Goal: Task Accomplishment & Management: Complete application form

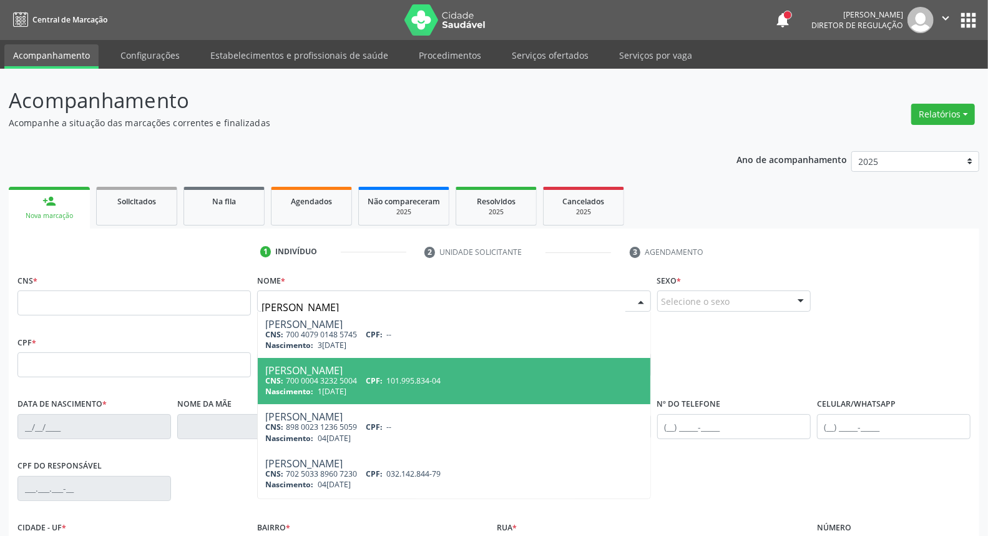
type input "[PERSON_NAME] da s"
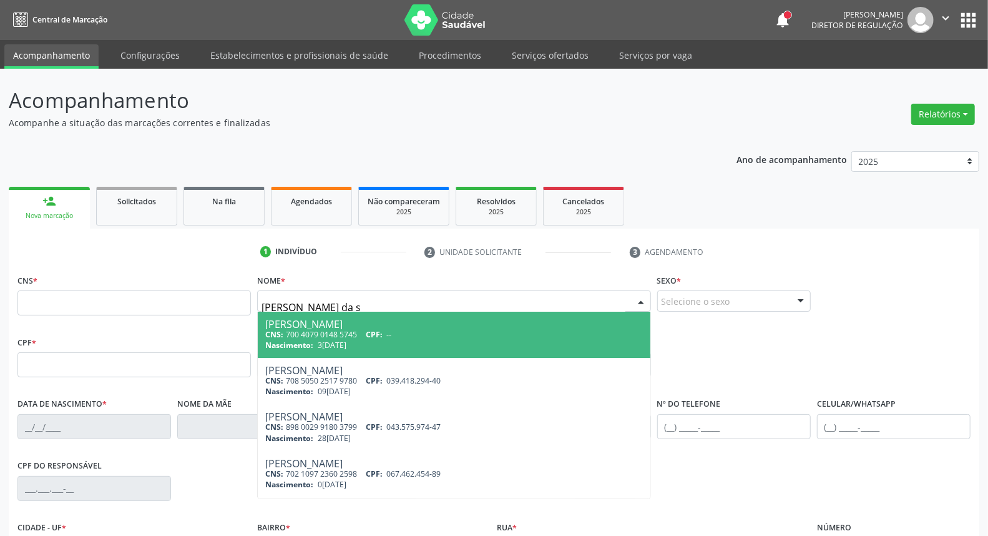
scroll to position [277, 0]
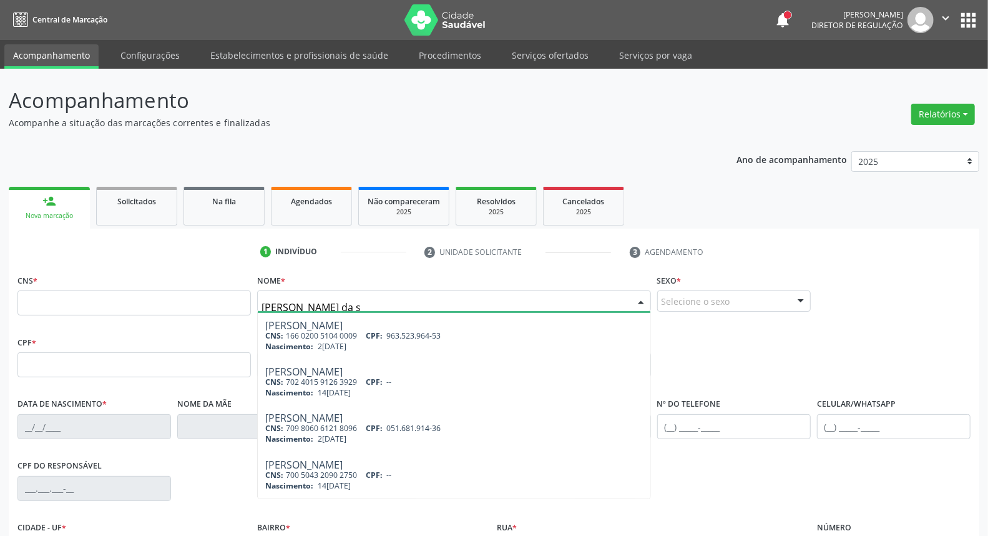
drag, startPoint x: 359, startPoint y: 303, endPoint x: 21, endPoint y: 267, distance: 339.6
click at [38, 270] on div "1 Indivíduo 2 Unidade solicitante 3 Agendamento CNS * Nome * [PERSON_NAME] da s…" at bounding box center [494, 455] width 971 height 426
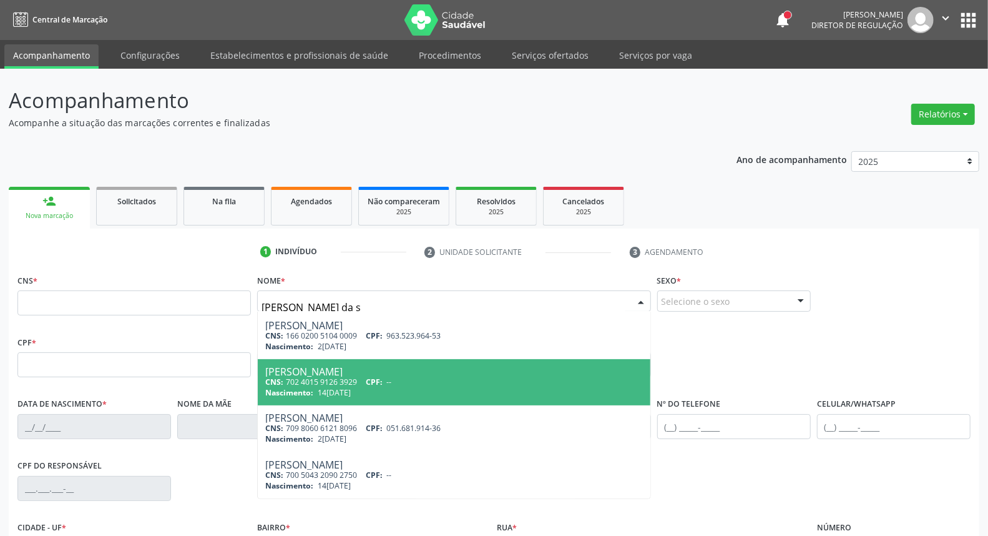
click at [420, 382] on div "CNS: 702 4015 9126 3929 CPF: --" at bounding box center [453, 381] width 377 height 11
type input "702 4015 9126 3929"
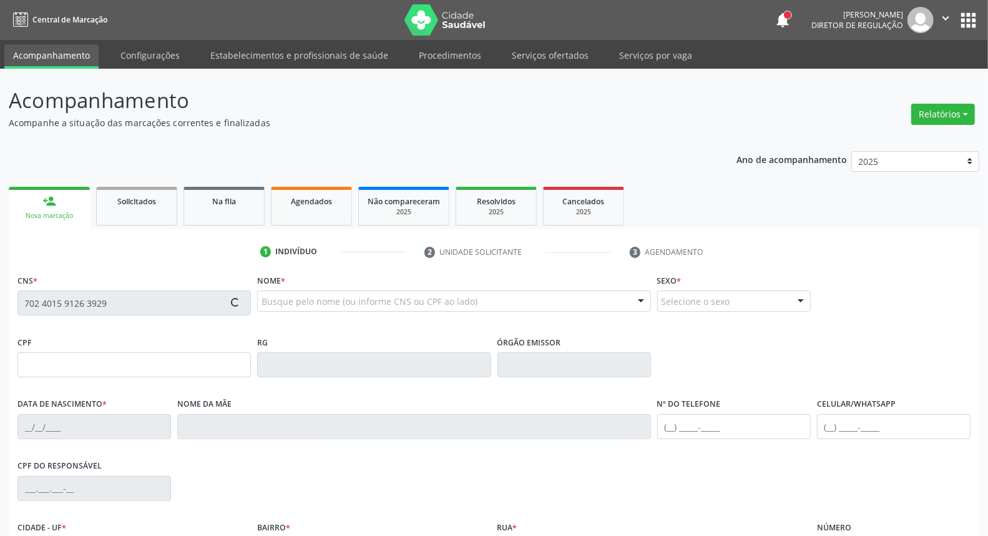
scroll to position [140, 0]
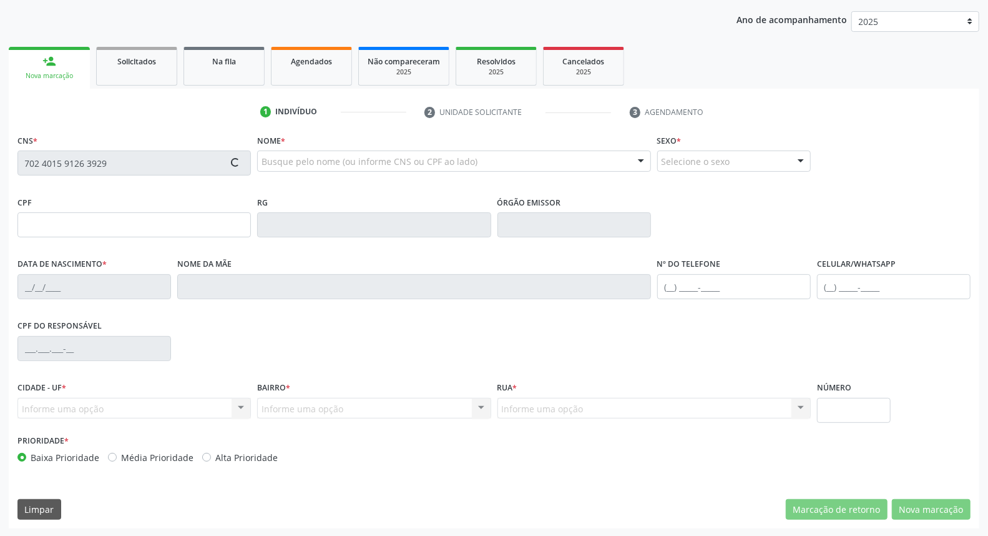
type input "14[DATE]"
type input "[PERSON_NAME]"
type input "[PHONE_NUMBER]"
type input "11"
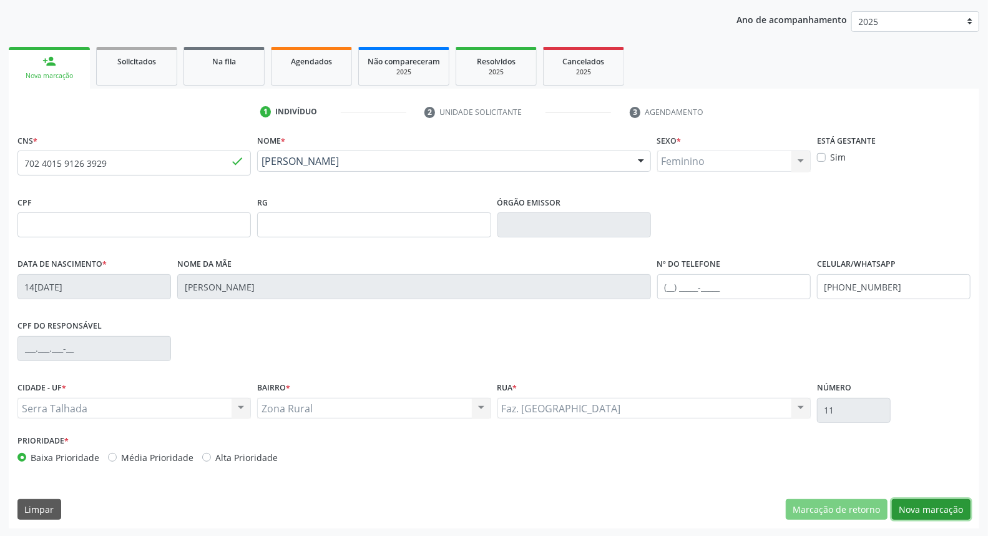
click at [931, 509] on button "Nova marcação" at bounding box center [931, 509] width 79 height 21
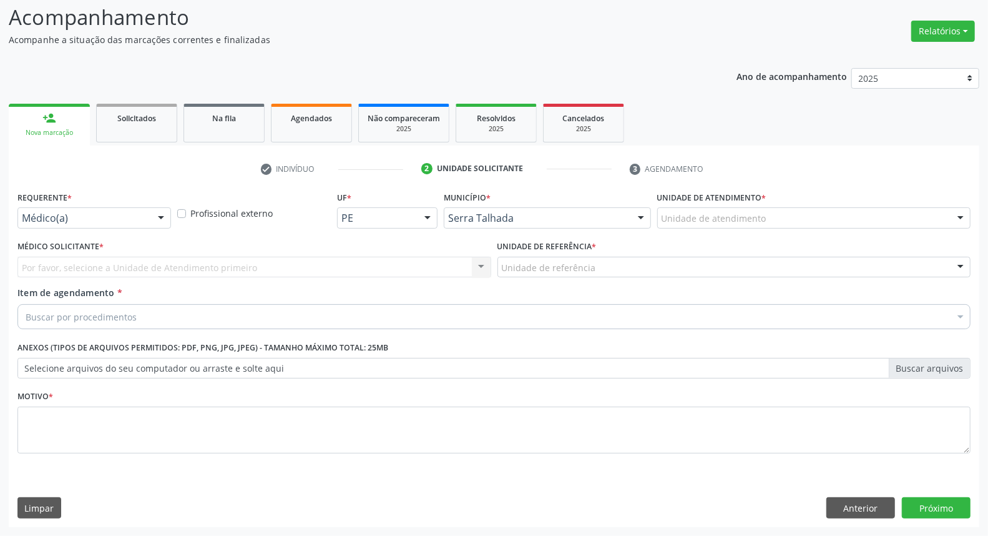
scroll to position [82, 0]
click at [152, 216] on div "Médico(a) Médico(a) Enfermeiro(a) Paciente Nenhum resultado encontrado para: " …" at bounding box center [94, 218] width 154 height 21
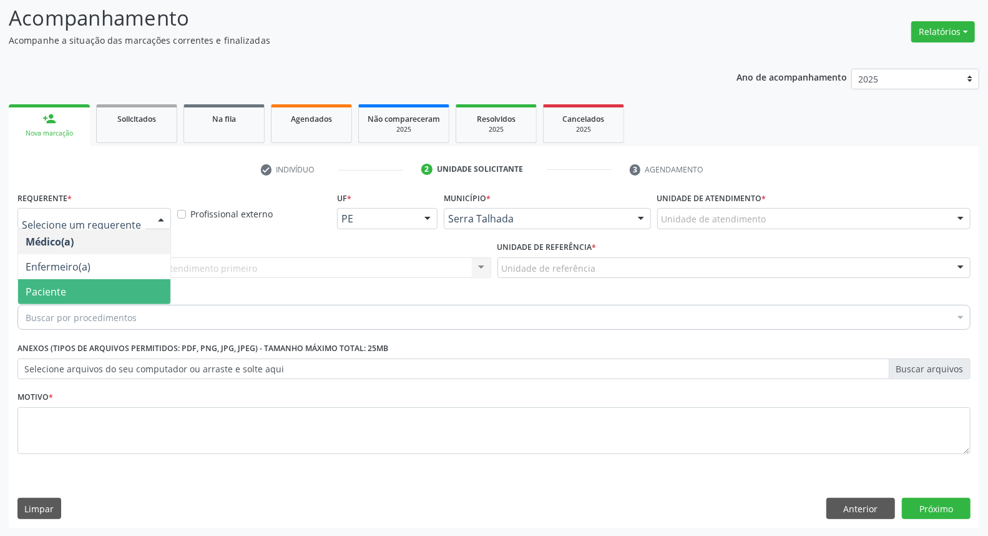
click at [101, 292] on span "Paciente" at bounding box center [94, 291] width 152 height 25
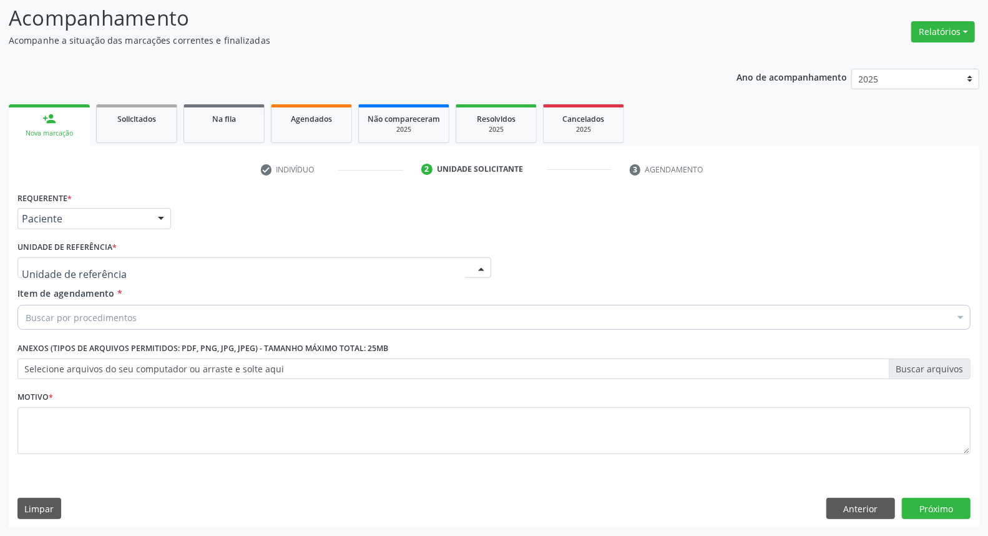
click at [147, 266] on div at bounding box center [254, 267] width 474 height 21
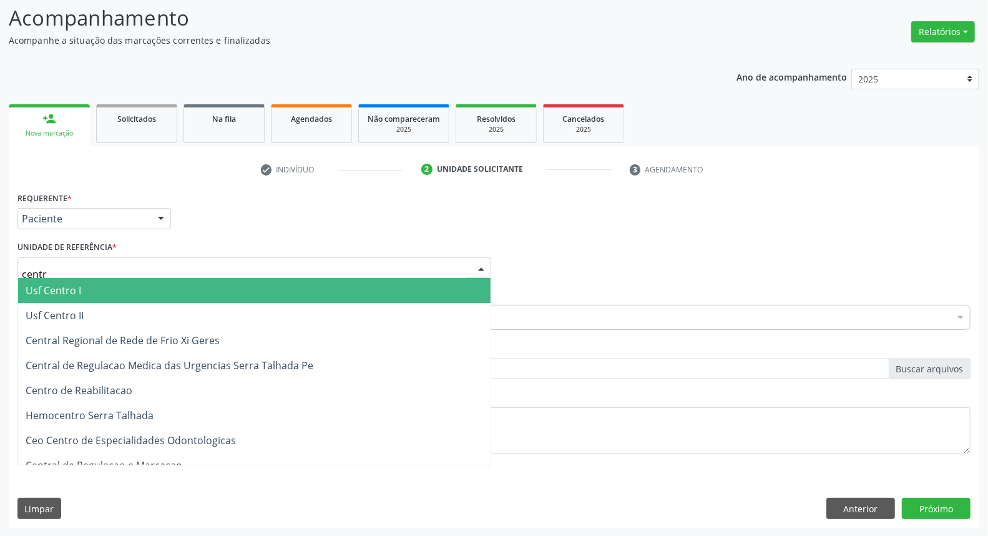
type input "centro"
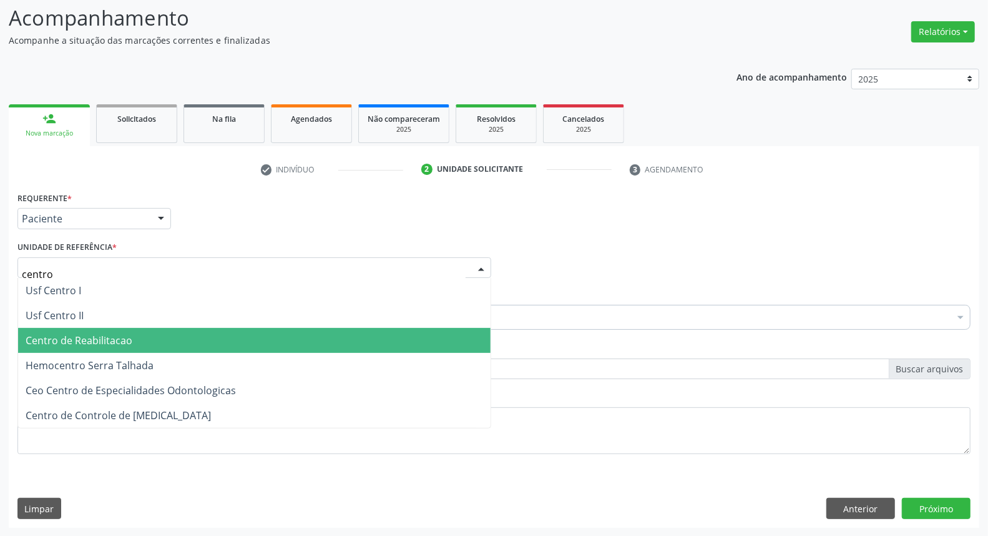
click at [144, 342] on span "Centro de Reabilitacao" at bounding box center [254, 340] width 473 height 25
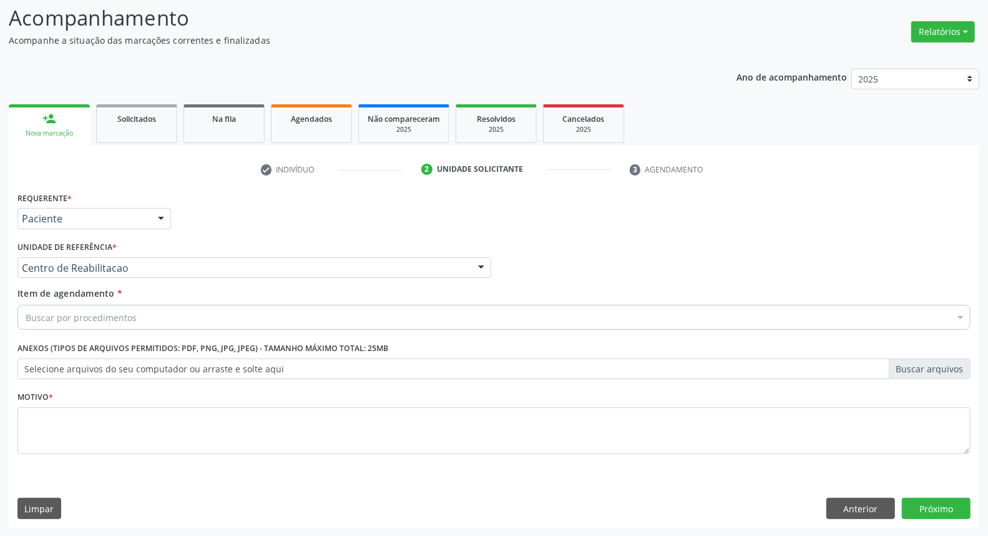
click at [147, 319] on div "Buscar por procedimentos" at bounding box center [493, 317] width 953 height 25
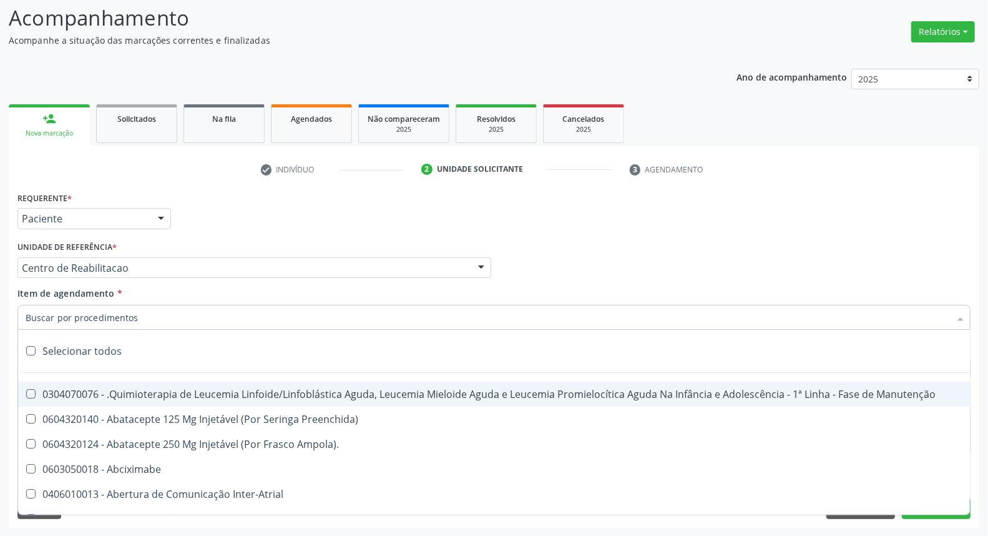
click at [147, 315] on input "Item de agendamento *" at bounding box center [488, 317] width 924 height 25
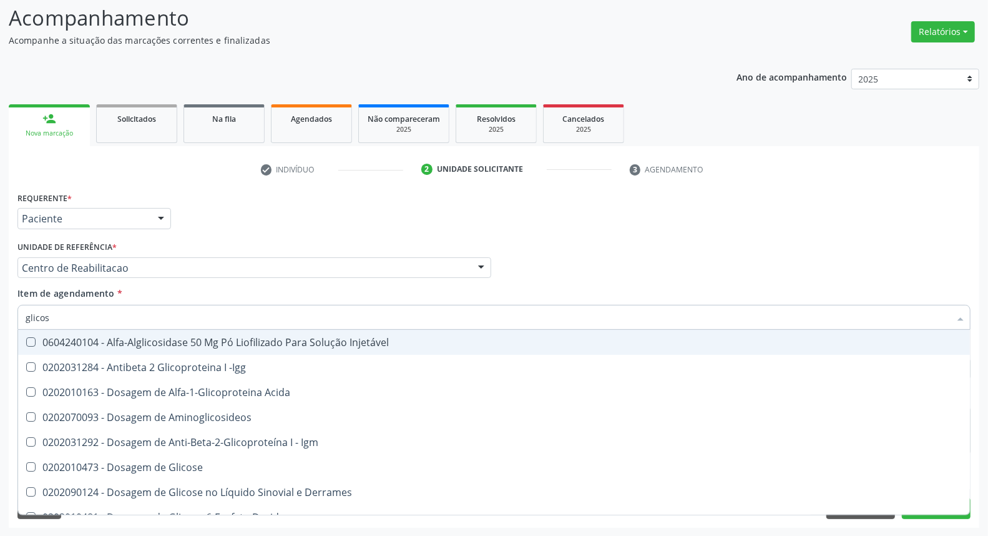
type input "glicose"
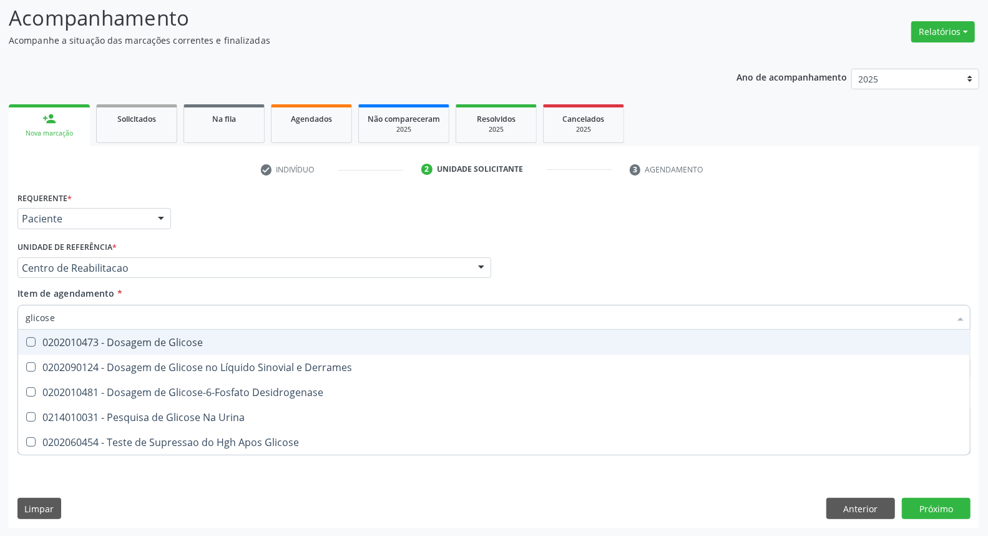
click at [169, 343] on div "0202010473 - Dosagem de Glicose" at bounding box center [494, 342] width 937 height 10
checkbox Glicose "true"
click at [169, 320] on input "glicose" at bounding box center [488, 317] width 924 height 25
type input "c"
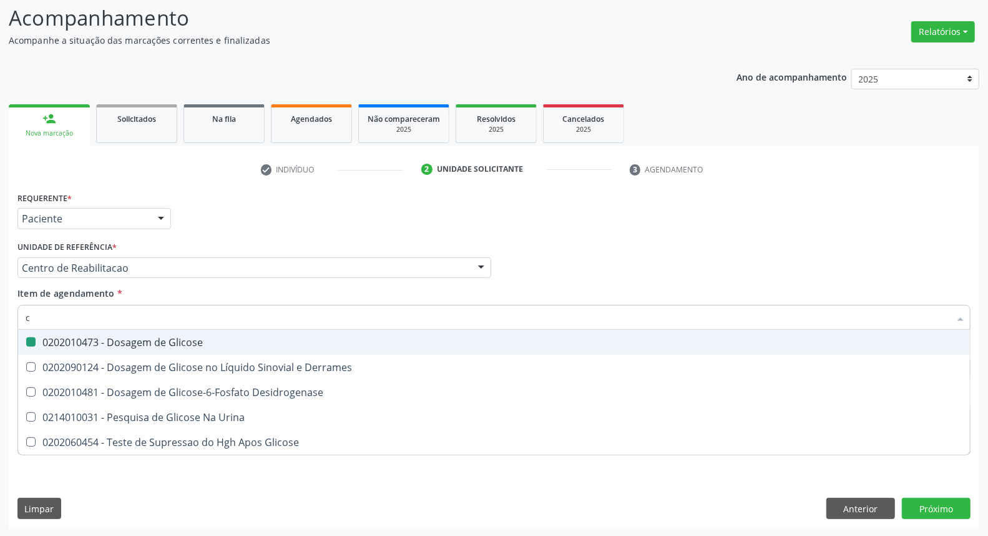
checkbox Glicose "false"
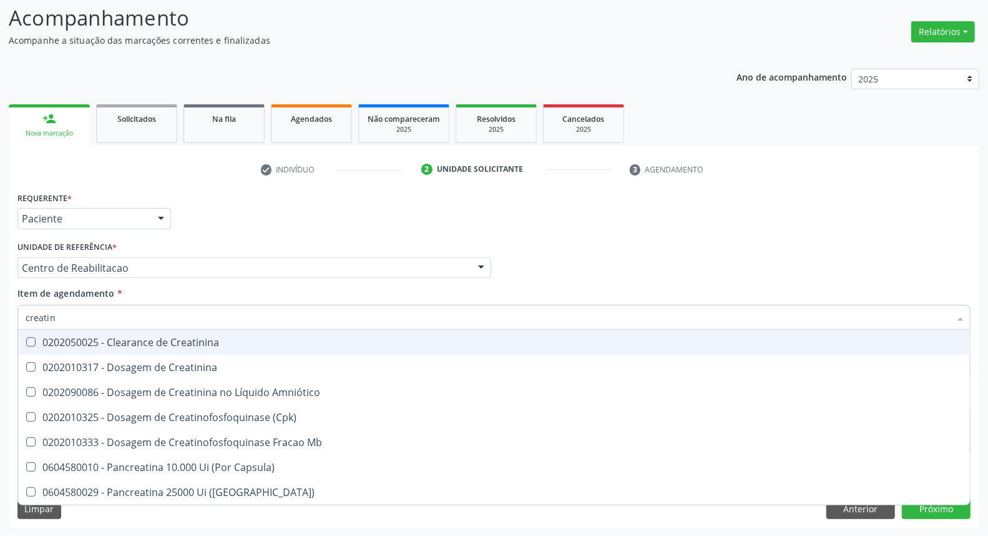
type input "creatini"
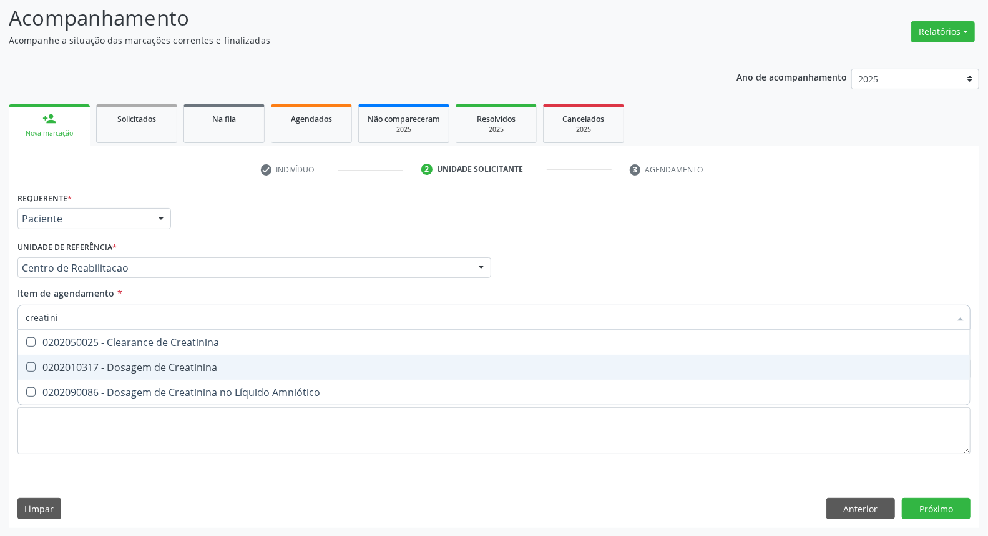
drag, startPoint x: 164, startPoint y: 362, endPoint x: 165, endPoint y: 351, distance: 10.7
click at [164, 357] on span "0202010317 - Dosagem de Creatinina" at bounding box center [494, 367] width 952 height 25
checkbox Creatinina "true"
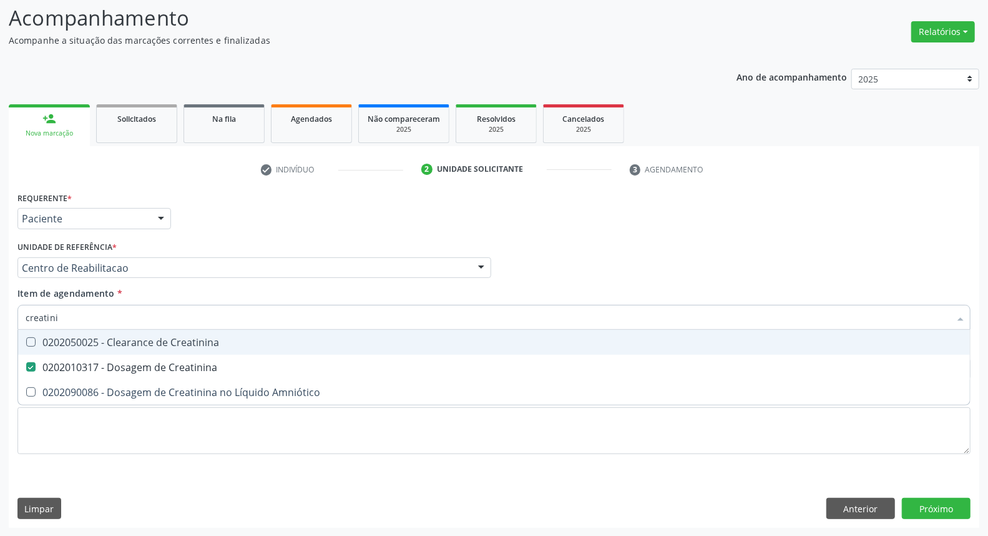
click at [169, 330] on span "0202050025 - Clearance de Creatinina" at bounding box center [494, 342] width 952 height 25
checkbox Creatinina "false"
click at [169, 323] on input "creatini" at bounding box center [488, 317] width 924 height 25
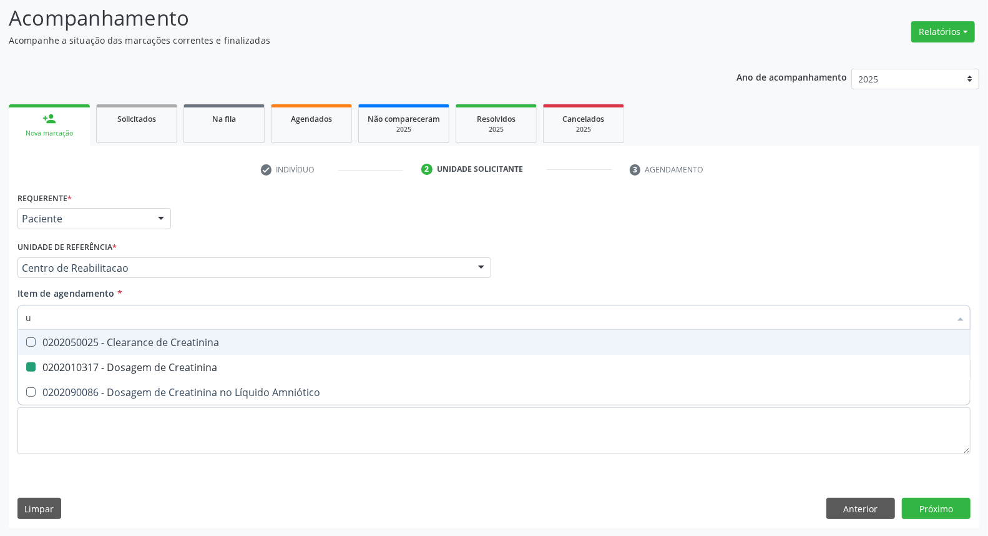
type input "ur"
checkbox Creatinina "false"
type input "ureia"
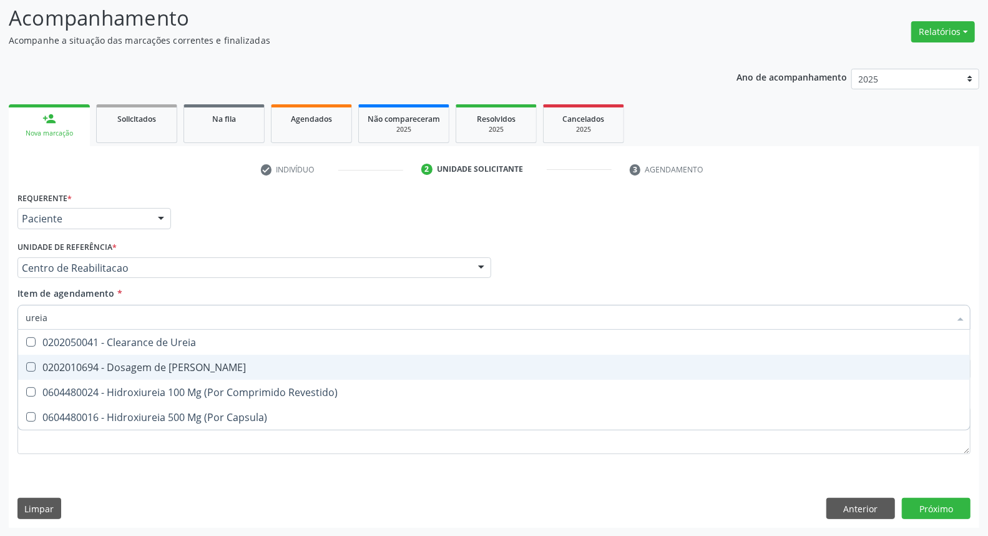
drag, startPoint x: 57, startPoint y: 363, endPoint x: 57, endPoint y: 328, distance: 35.0
click at [57, 358] on span "0202010694 - Dosagem de [PERSON_NAME]" at bounding box center [494, 367] width 952 height 25
checkbox Ureia "true"
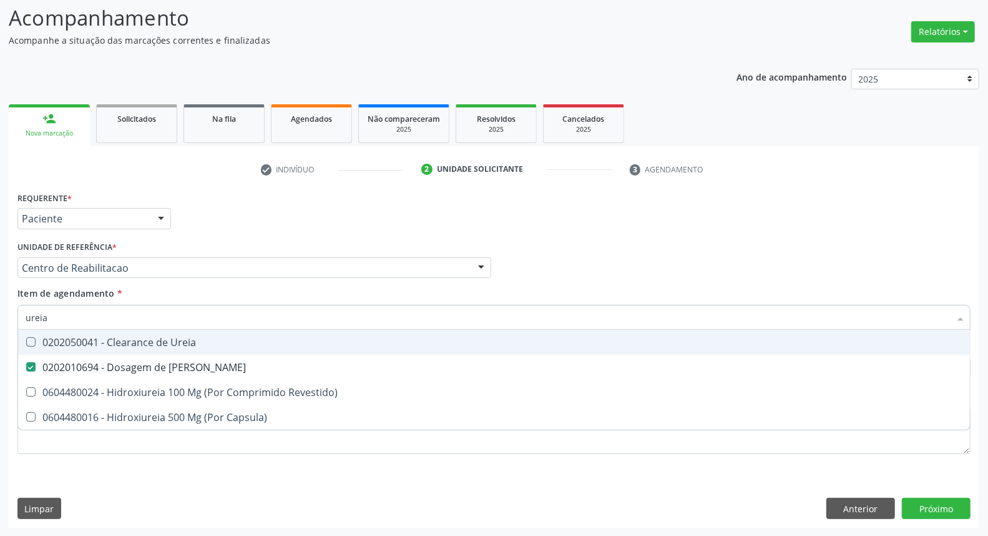
drag, startPoint x: 59, startPoint y: 313, endPoint x: 0, endPoint y: 290, distance: 63.1
click at [0, 292] on div "Acompanhamento Acompanhe a situação das marcações correntes e finalizadas Relat…" at bounding box center [494, 261] width 988 height 550
type input "c"
checkbox Ureia "false"
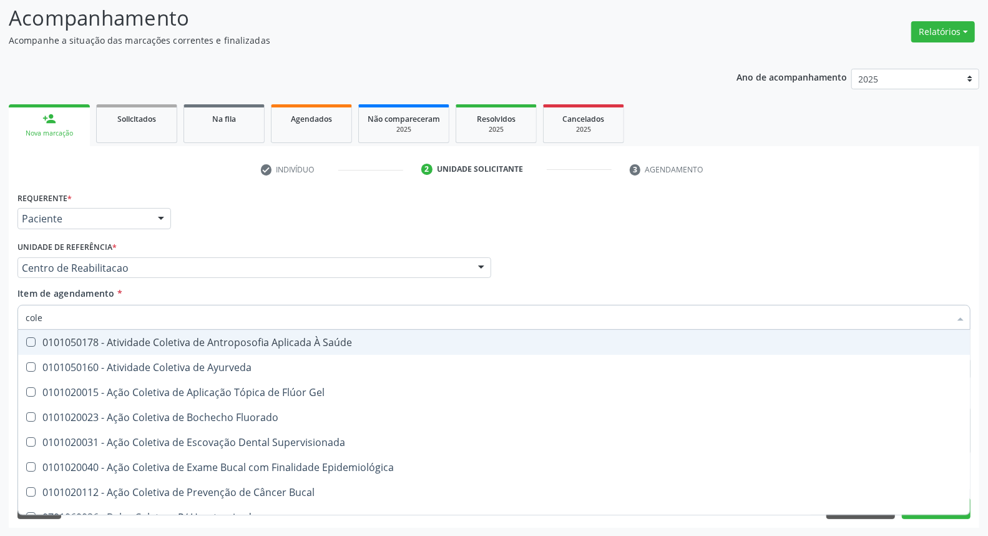
type input "coles"
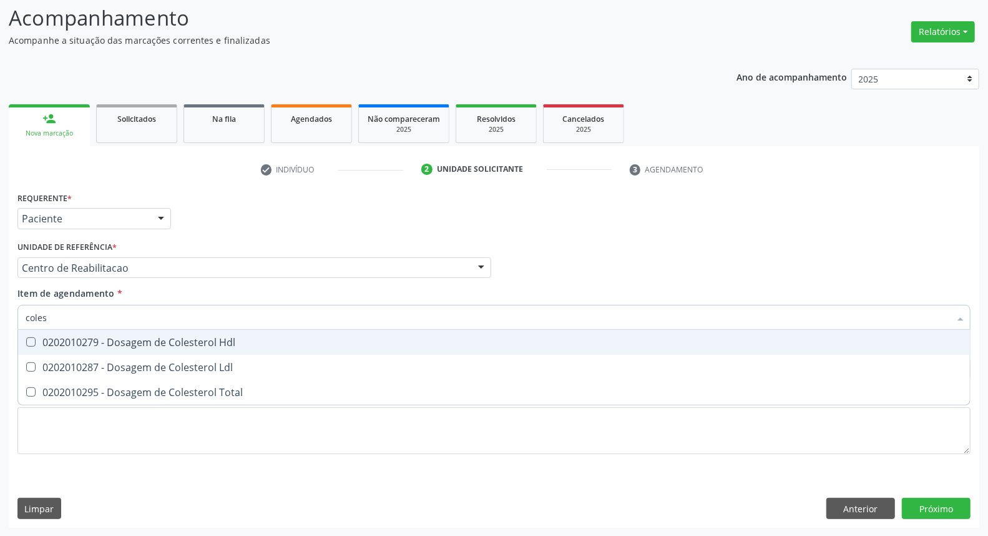
click at [63, 341] on div "0202010279 - Dosagem de Colesterol Hdl" at bounding box center [494, 342] width 937 height 10
checkbox Hdl "true"
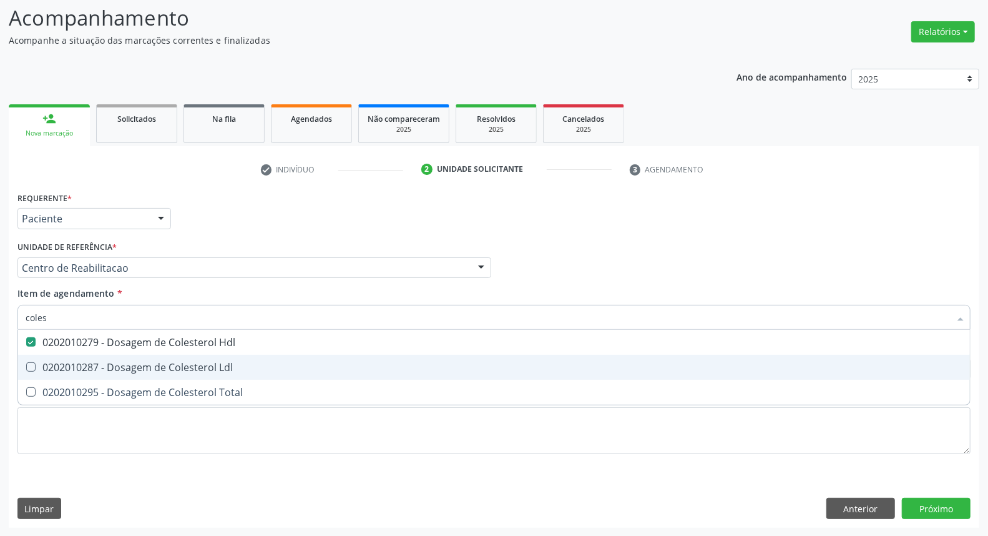
drag, startPoint x: 61, startPoint y: 364, endPoint x: 56, endPoint y: 394, distance: 31.0
click at [59, 370] on div "0202010287 - Dosagem de Colesterol Ldl" at bounding box center [494, 367] width 937 height 10
checkbox Ldl "true"
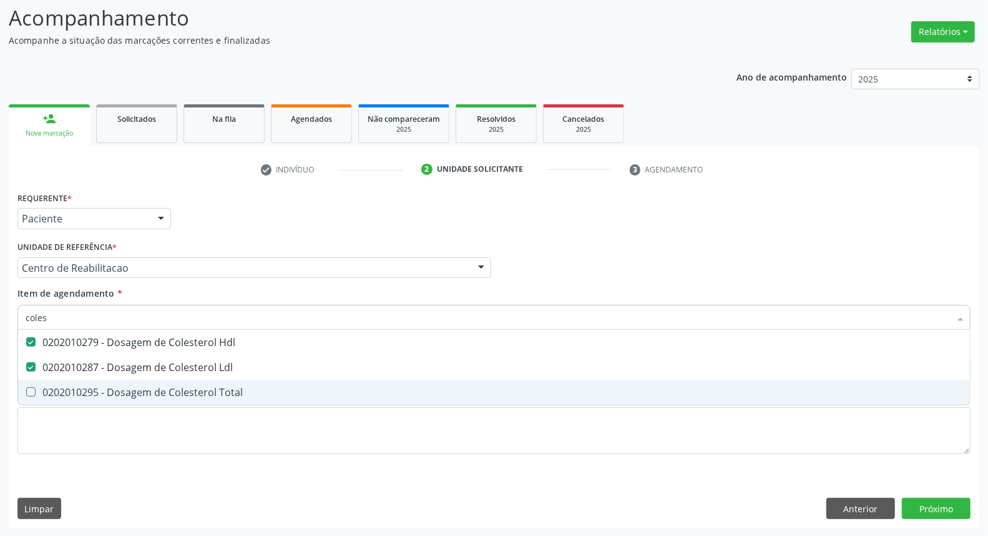
drag, startPoint x: 54, startPoint y: 394, endPoint x: 64, endPoint y: 342, distance: 53.3
click at [55, 382] on span "0202010295 - Dosagem de Colesterol Total" at bounding box center [494, 392] width 952 height 25
checkbox Total "true"
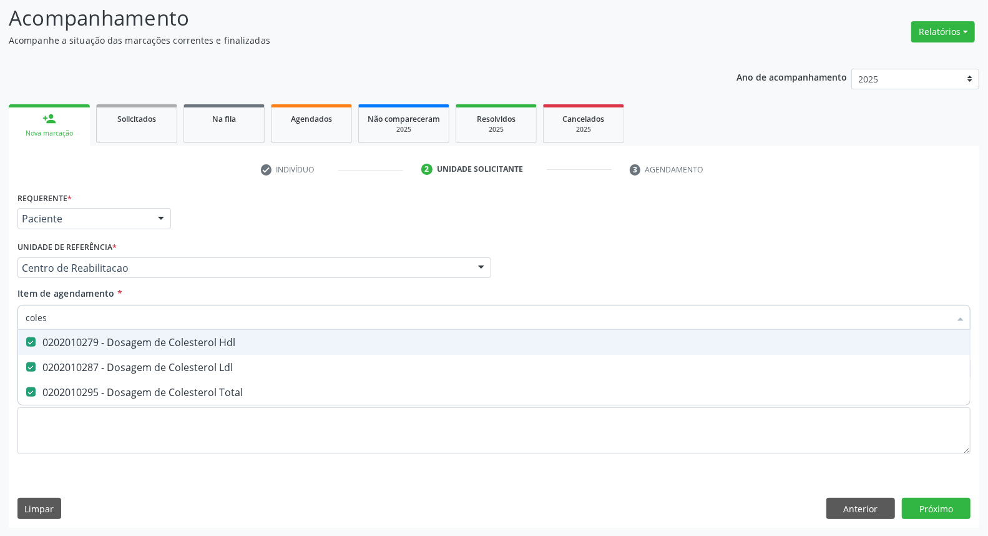
click at [0, 319] on div "Acompanhamento Acompanhe a situação das marcações correntes e finalizadas Relat…" at bounding box center [494, 261] width 988 height 550
type input "tr"
checkbox Hdl "false"
checkbox Ldl "false"
checkbox Total "false"
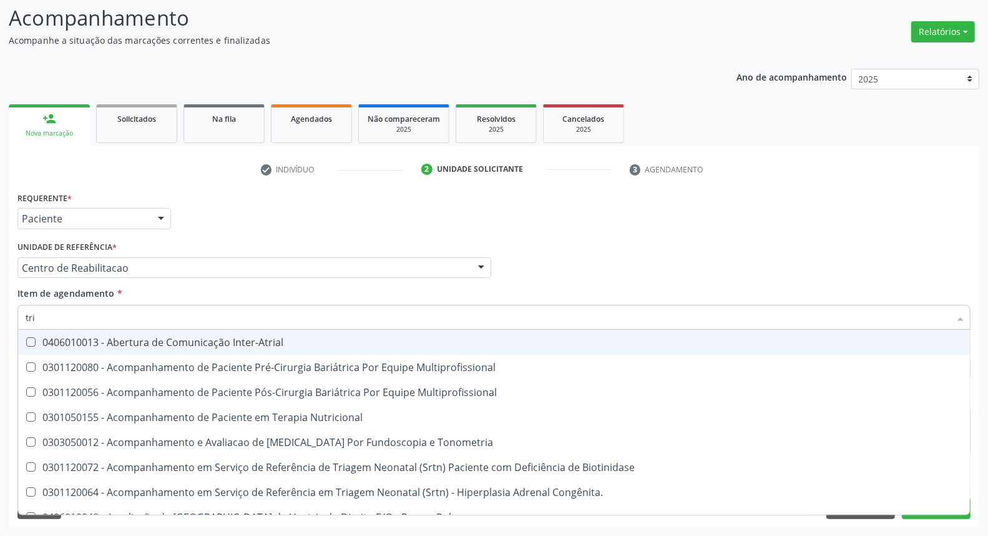
type input "trig"
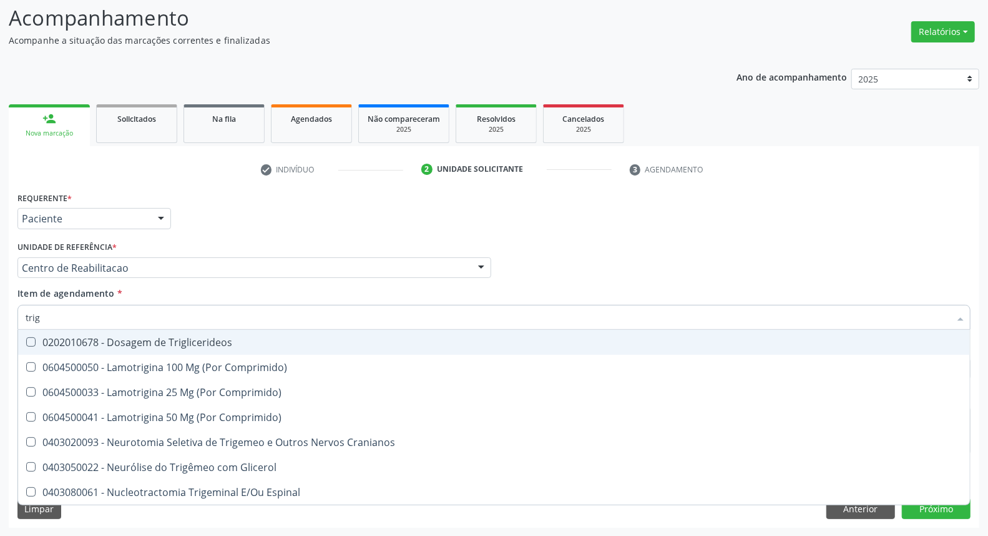
click at [83, 351] on span "0202010678 - Dosagem de Triglicerideos" at bounding box center [494, 342] width 952 height 25
checkbox Triglicerideos "true"
click at [86, 317] on input "trig" at bounding box center [488, 317] width 924 height 25
type input "t"
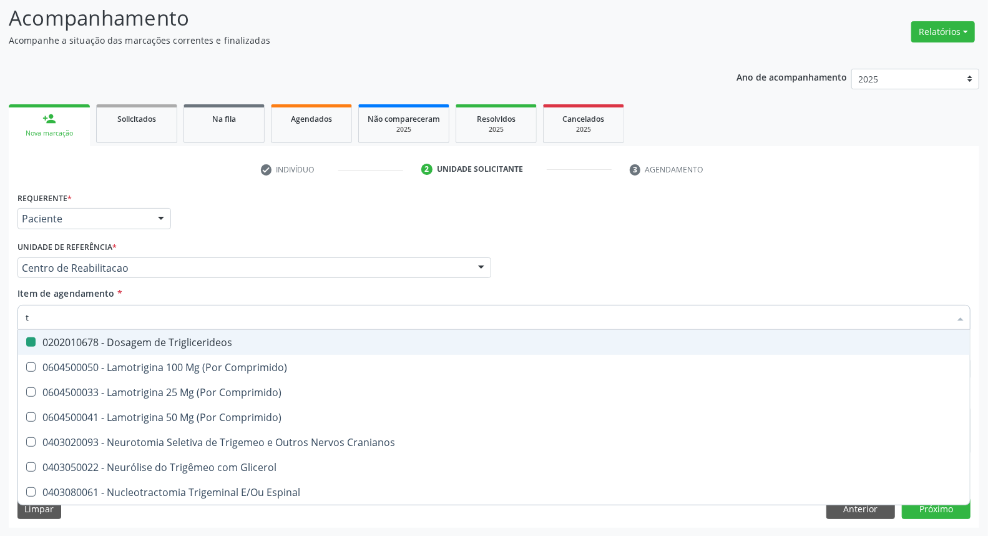
checkbox Triglicerideos "false"
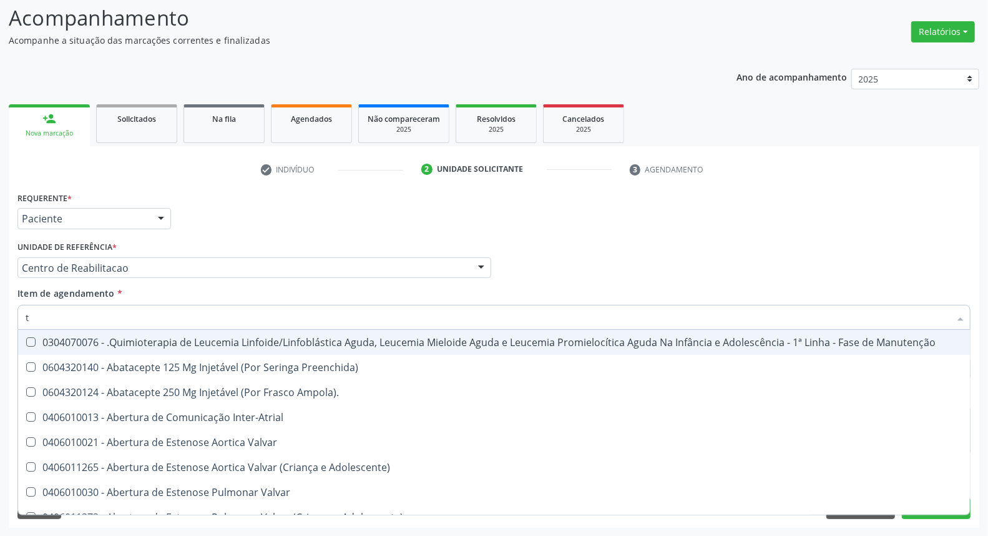
type input "t4"
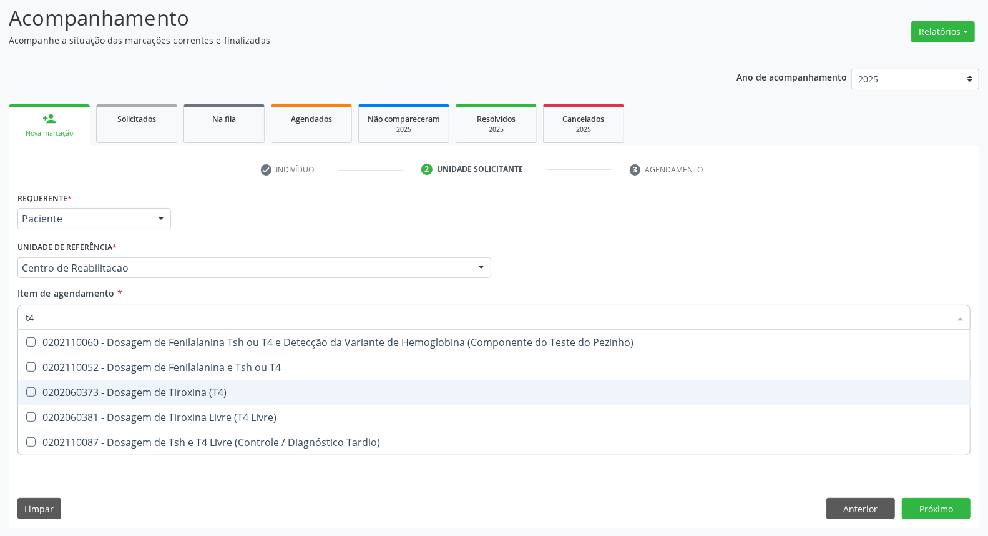
drag, startPoint x: 100, startPoint y: 388, endPoint x: 100, endPoint y: 365, distance: 23.1
click at [100, 387] on div "0202060373 - Dosagem de Tiroxina (T4)" at bounding box center [494, 392] width 937 height 10
checkbox \(T4\) "true"
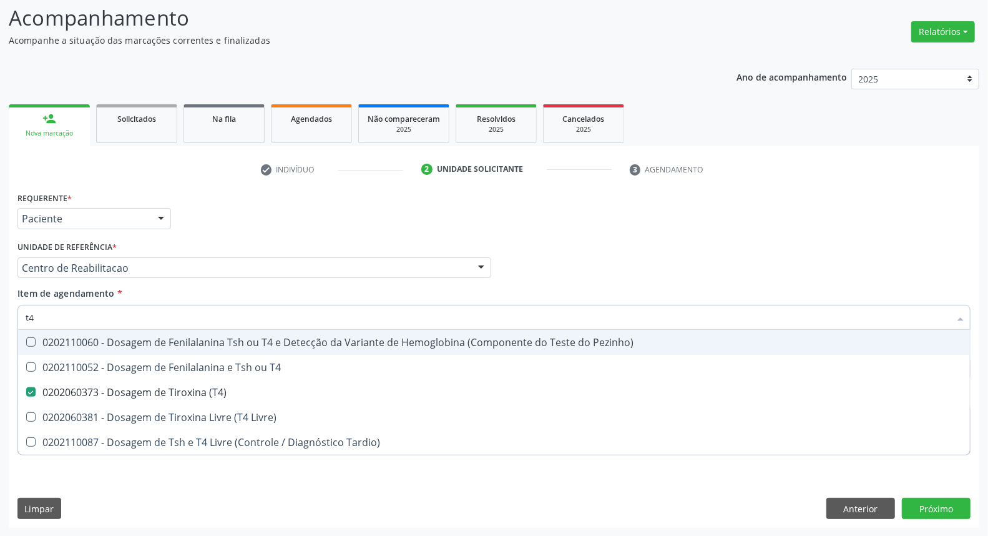
type input "t"
checkbox \(T4\) "false"
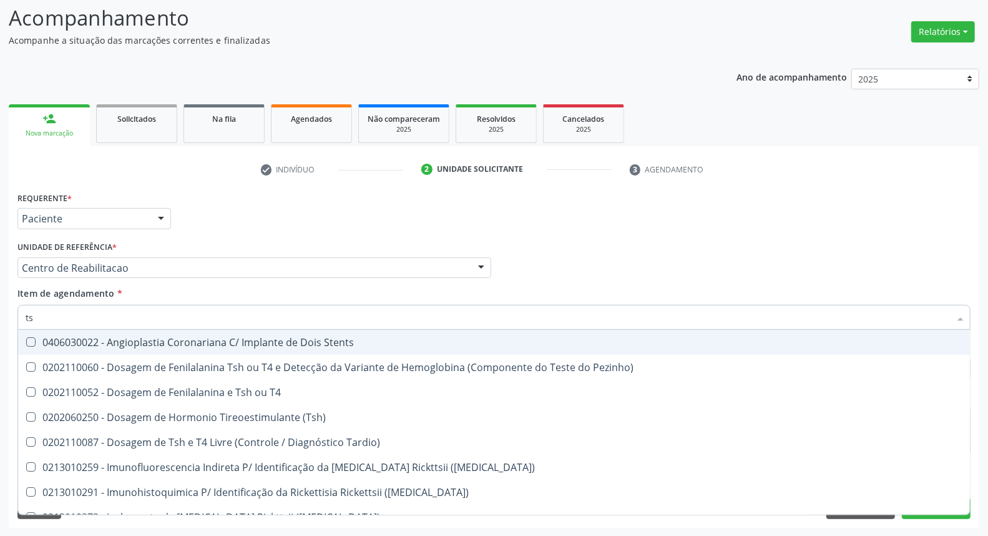
type input "tsh"
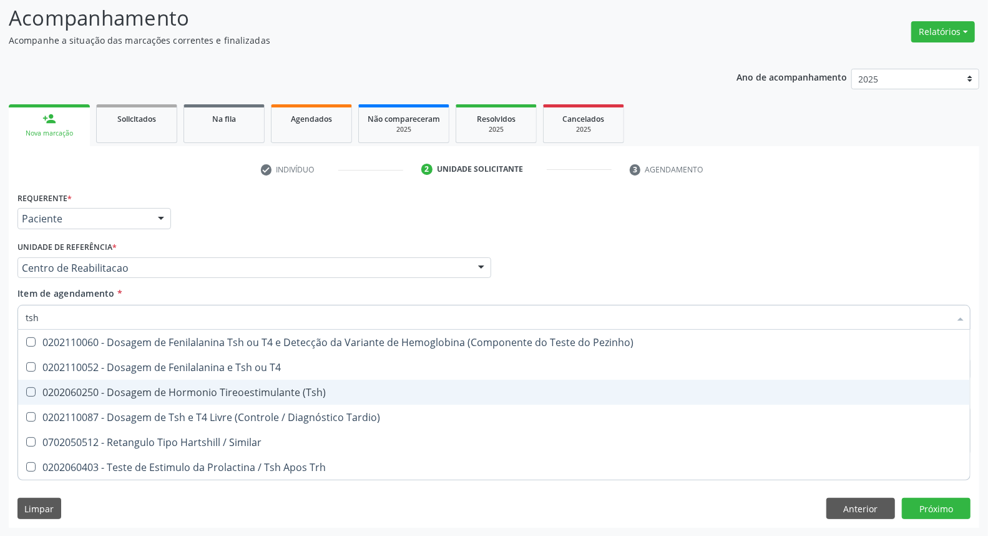
drag, startPoint x: 91, startPoint y: 385, endPoint x: 92, endPoint y: 343, distance: 41.8
click at [91, 381] on span "0202060250 - Dosagem de Hormonio Tireoestimulante (Tsh)" at bounding box center [494, 392] width 952 height 25
checkbox \(Tsh\) "true"
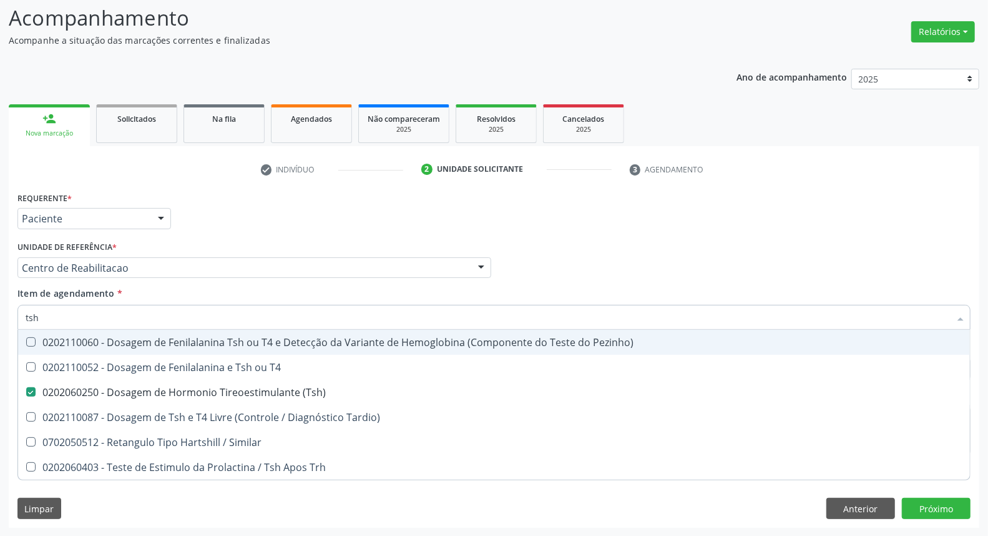
click at [92, 316] on input "tsh" at bounding box center [488, 317] width 924 height 25
type input "he"
checkbox \(Tsh\) "false"
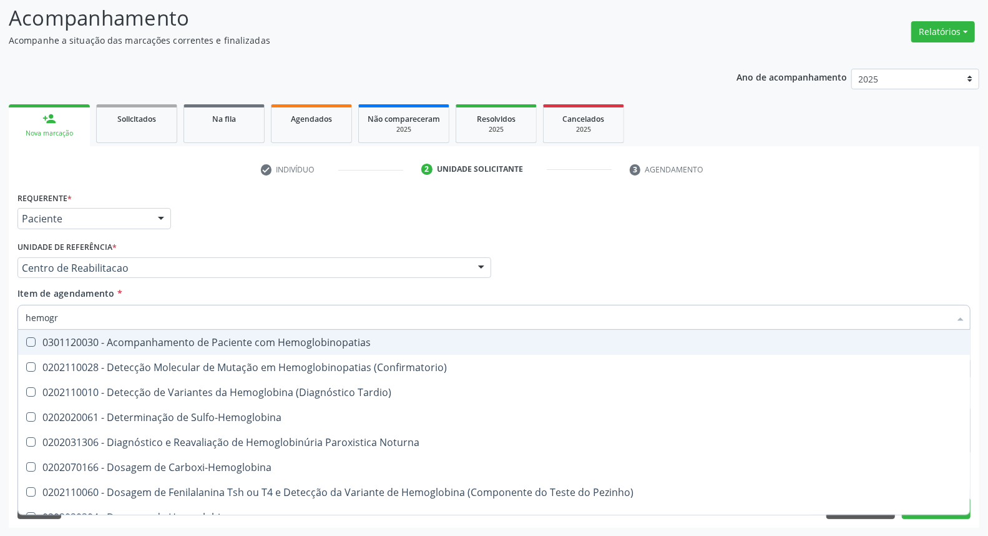
type input "hemogra"
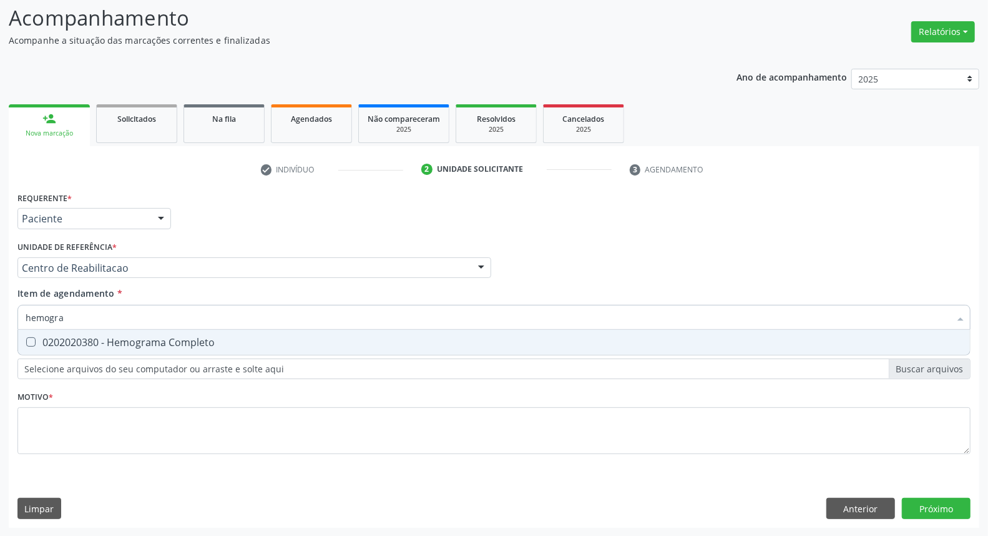
click at [94, 340] on div "0202020380 - Hemograma Completo" at bounding box center [494, 342] width 937 height 10
checkbox Completo "true"
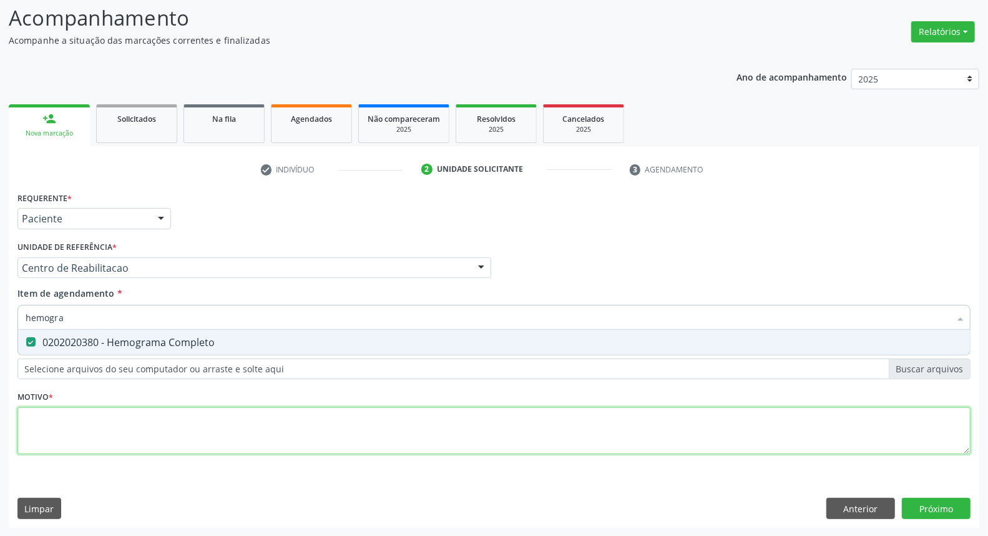
click at [225, 423] on div "Requerente * Paciente Médico(a) Enfermeiro(a) Paciente Nenhum resultado encontr…" at bounding box center [493, 330] width 953 height 283
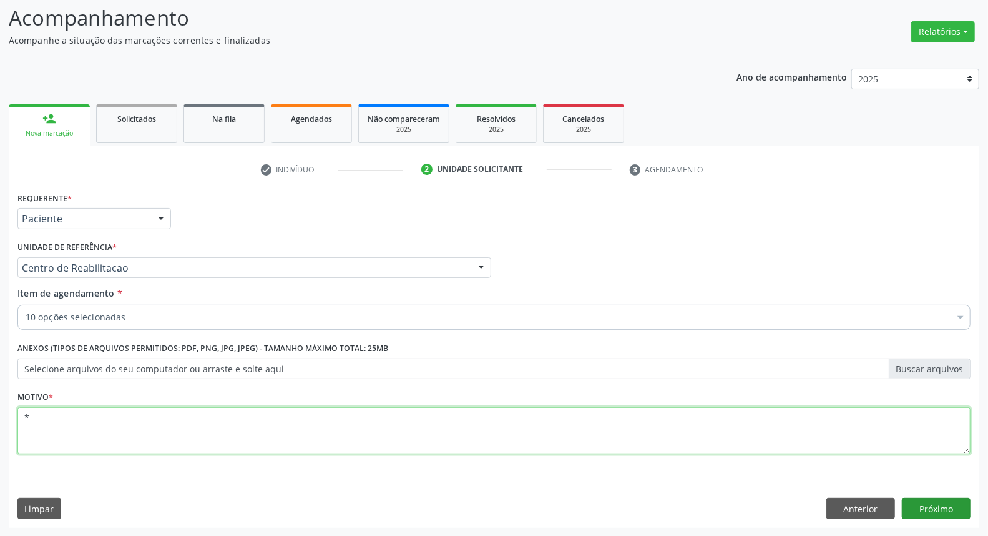
type textarea "*"
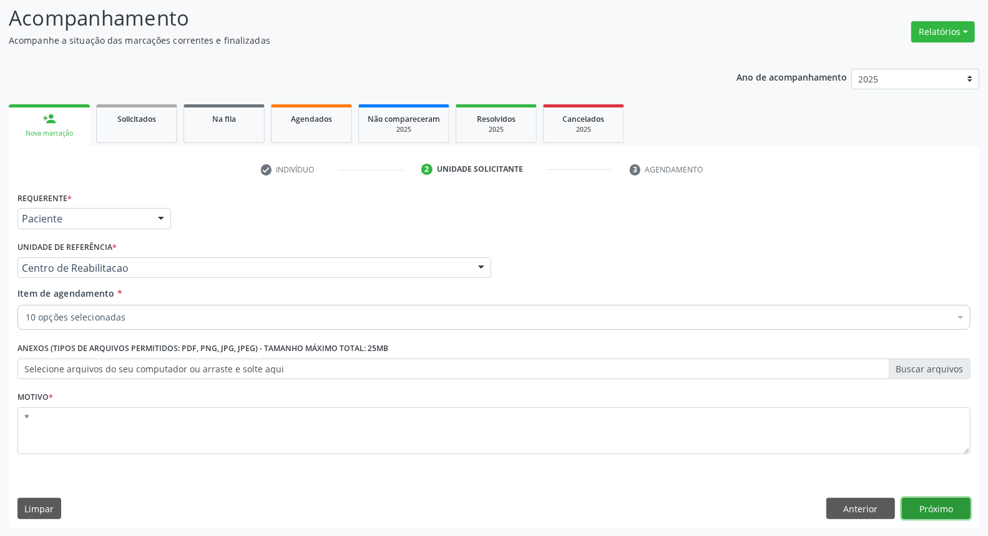
click at [947, 502] on button "Próximo" at bounding box center [936, 507] width 69 height 21
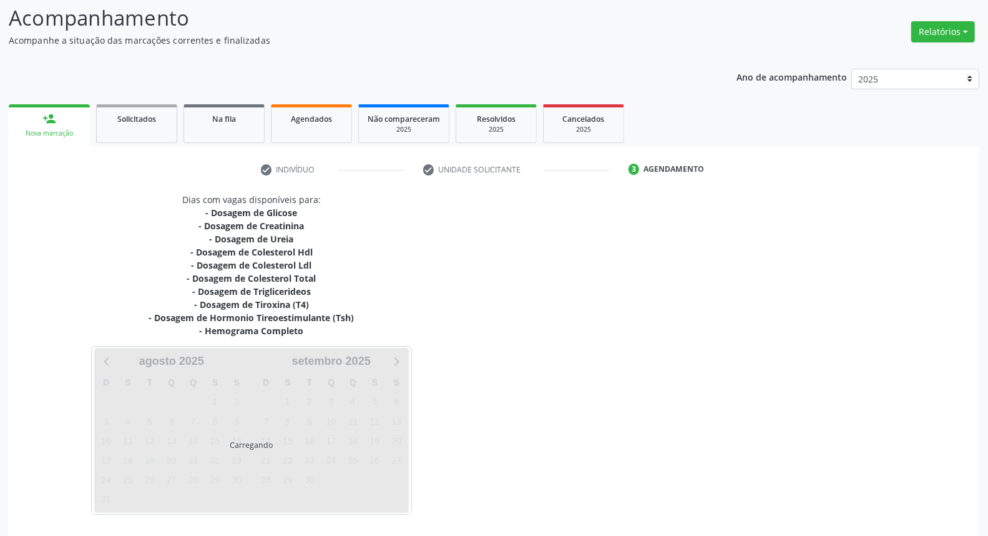
click at [947, 502] on div "Dias com vagas disponíveis para: - Dosagem de Glicose - Dosagem de Creatinina -…" at bounding box center [494, 353] width 971 height 321
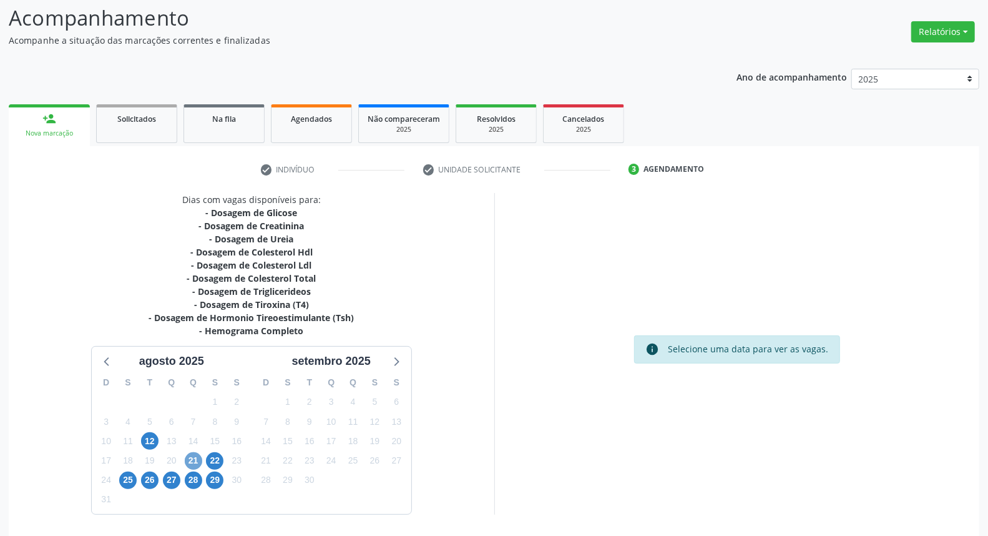
click at [186, 459] on span "21" at bounding box center [193, 460] width 17 height 17
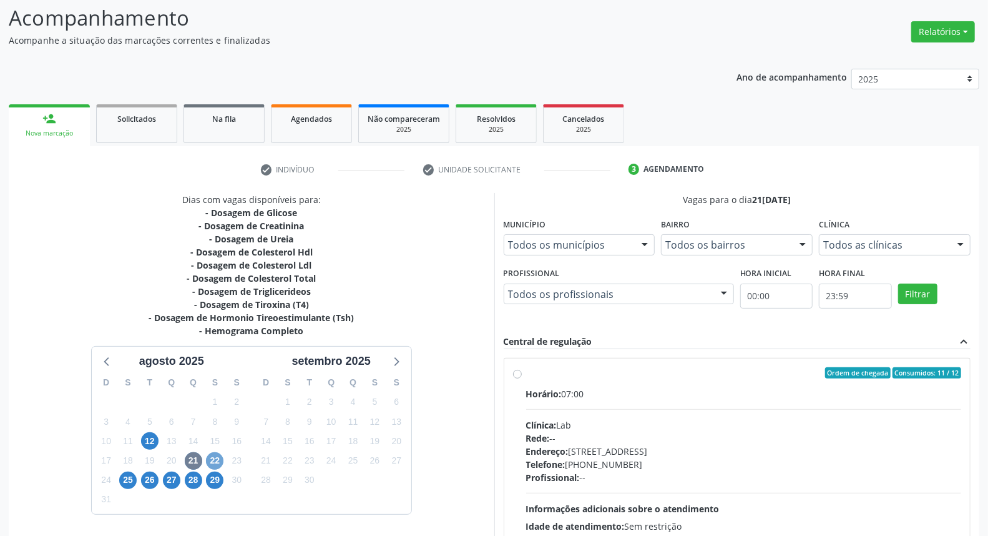
click at [210, 463] on span "22" at bounding box center [214, 460] width 17 height 17
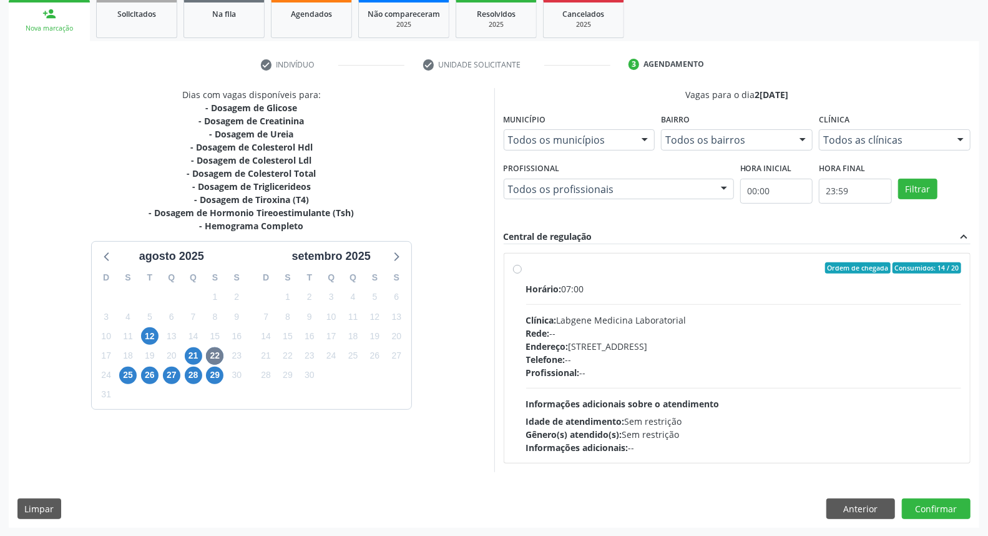
click at [526, 267] on label "Ordem de chegada Consumidos: 14 / 20 Horário: 07:00 Clínica: Labgene Medicina L…" at bounding box center [744, 358] width 436 height 192
click at [513, 267] on input "Ordem de chegada Consumidos: 14 / 20 Horário: 07:00 Clínica: Labgene Medicina L…" at bounding box center [517, 267] width 9 height 11
radio input "true"
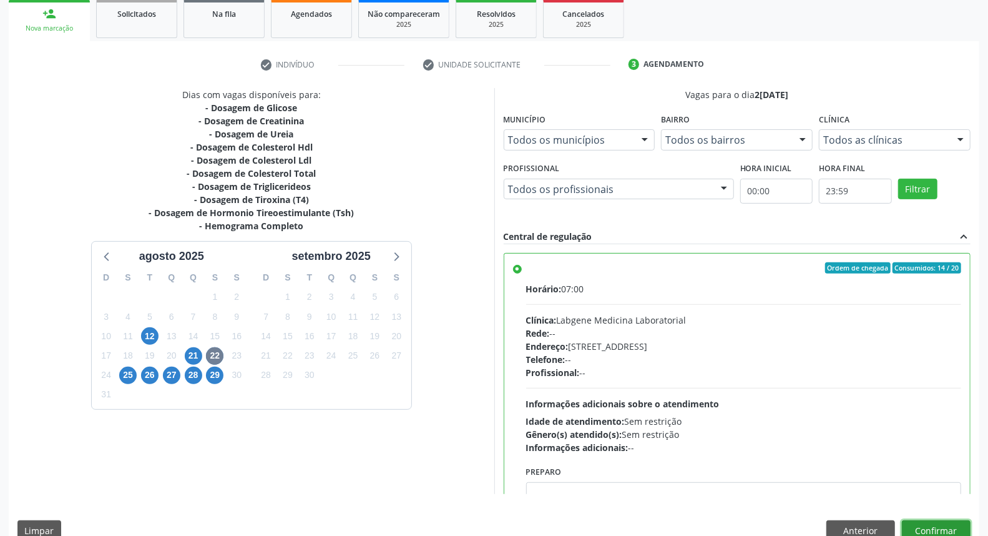
click at [924, 533] on button "Confirmar" at bounding box center [936, 530] width 69 height 21
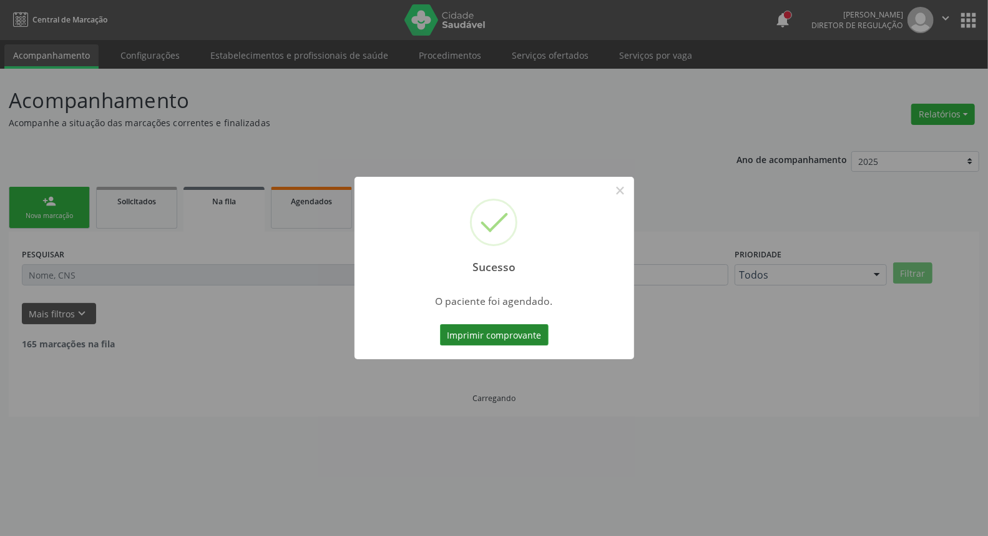
click at [529, 338] on button "Imprimir comprovante" at bounding box center [494, 334] width 109 height 21
